Goal: Task Accomplishment & Management: Use online tool/utility

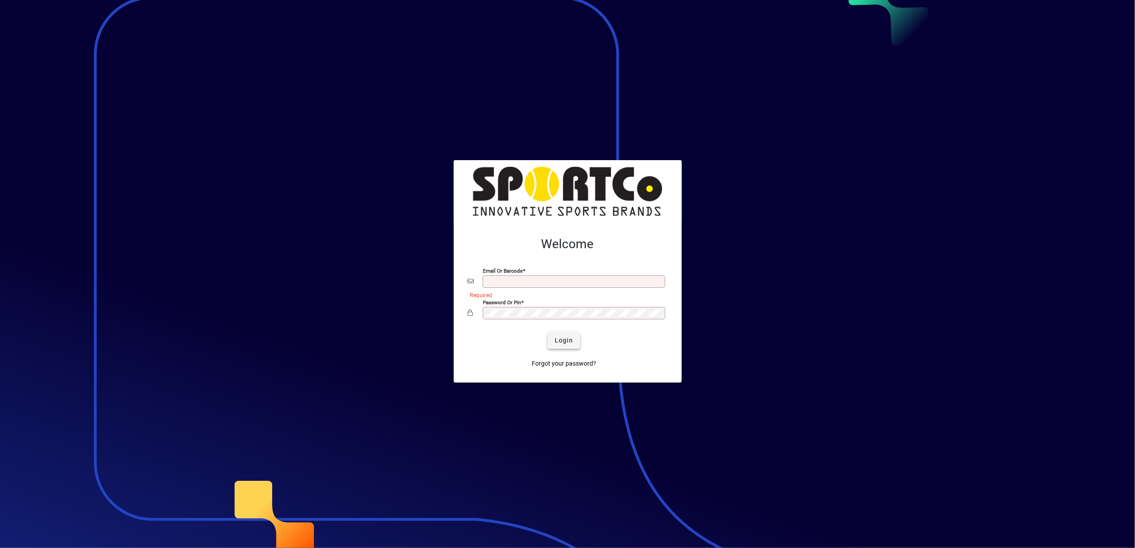
type input "**********"
click at [565, 340] on span "Login" at bounding box center [564, 340] width 18 height 9
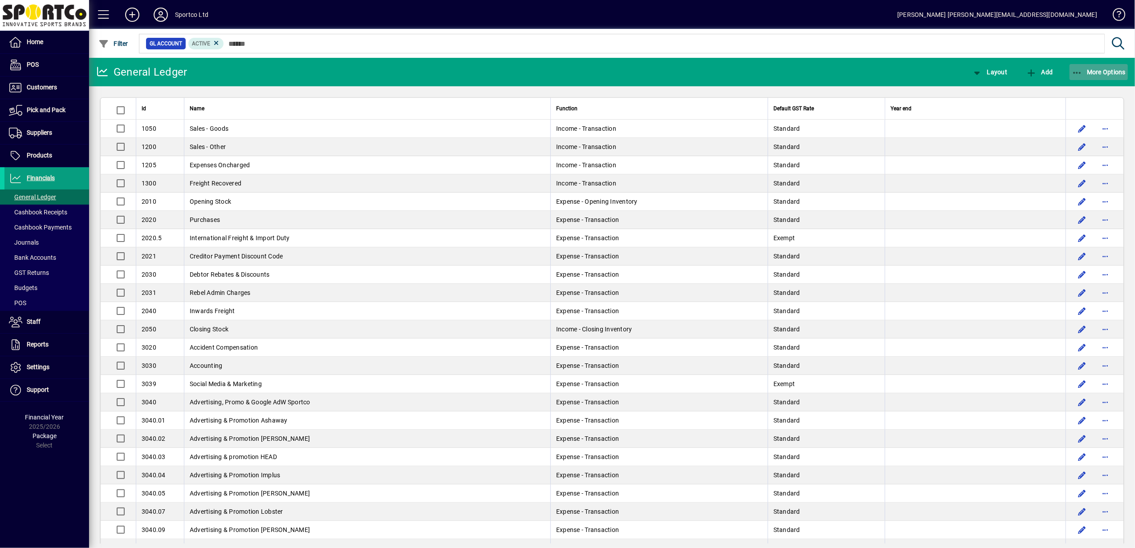
click at [1099, 70] on span "More Options" at bounding box center [1099, 72] width 54 height 7
click at [1068, 112] on span "Inventory Valuation Adj." at bounding box center [1083, 112] width 89 height 11
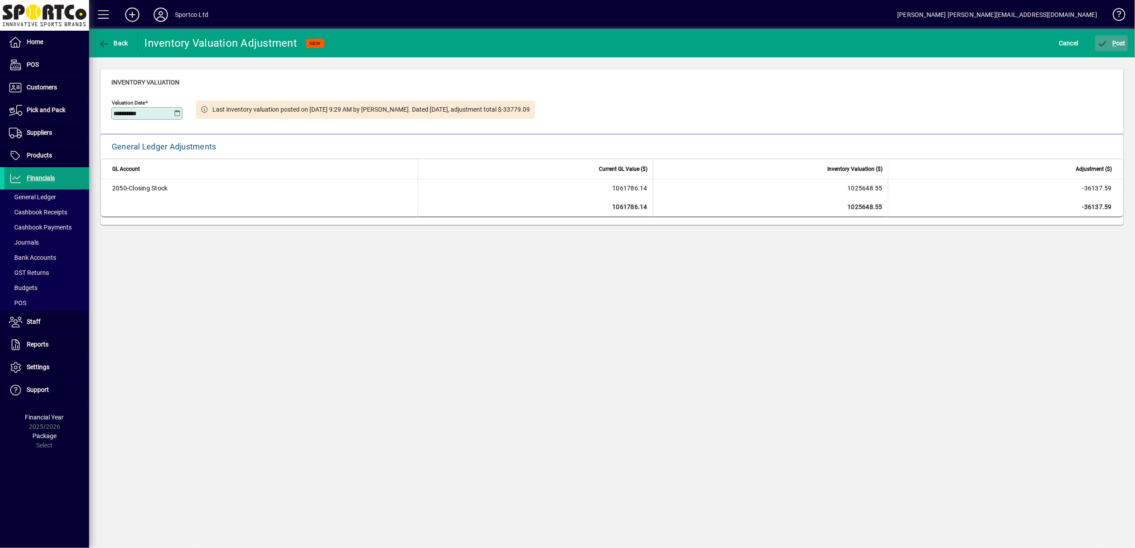
click at [1117, 45] on span "P ost" at bounding box center [1111, 43] width 29 height 7
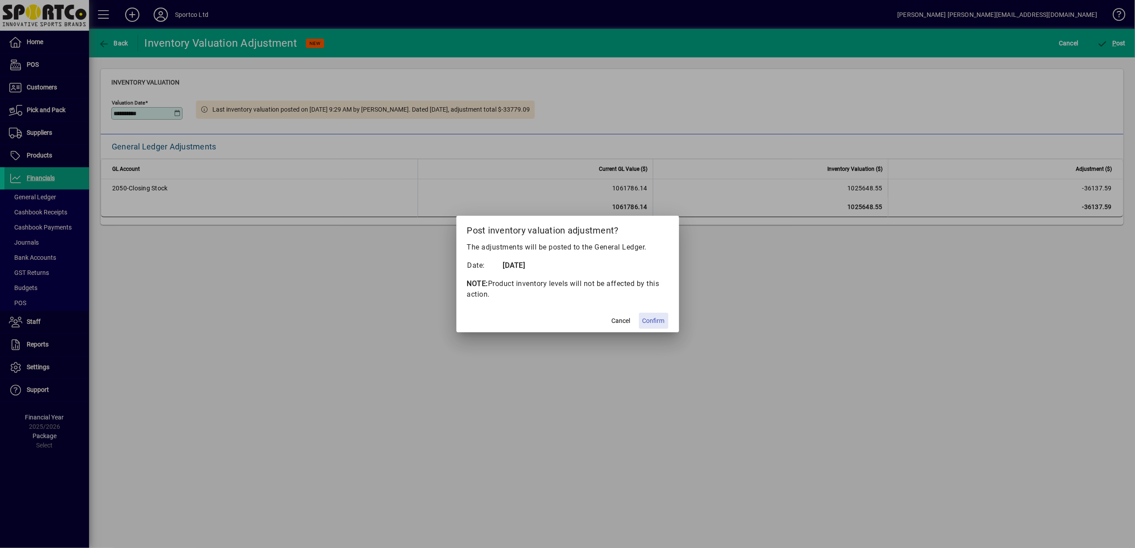
click at [651, 321] on span "Confirm" at bounding box center [653, 321] width 22 height 9
